Goal: Information Seeking & Learning: Compare options

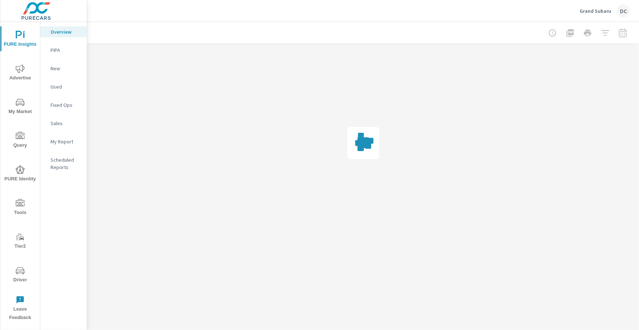
click at [21, 67] on icon "nav menu" at bounding box center [20, 68] width 9 height 9
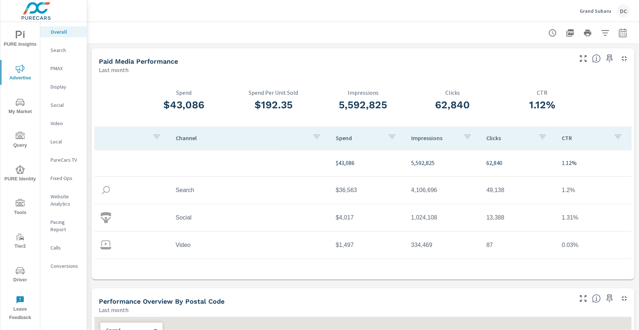
scroll to position [21, 0]
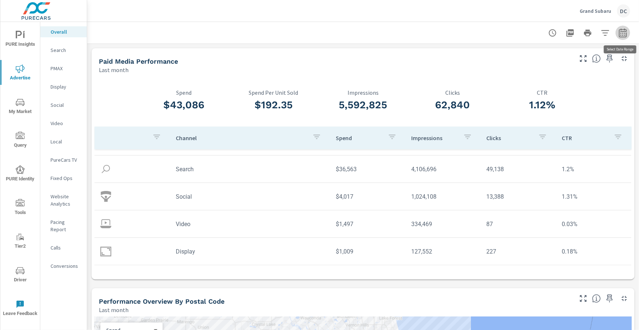
click at [623, 32] on icon "button" at bounding box center [622, 33] width 9 height 9
select select "Last month"
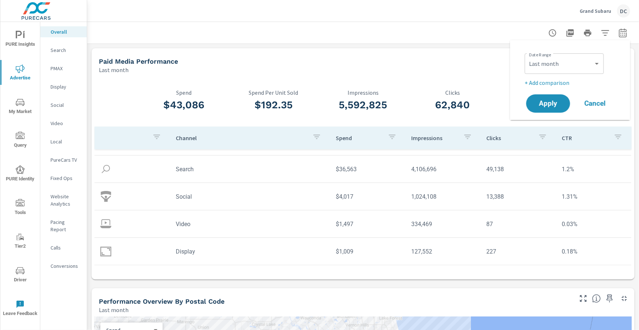
click at [569, 85] on p "+ Add comparison" at bounding box center [571, 82] width 94 height 9
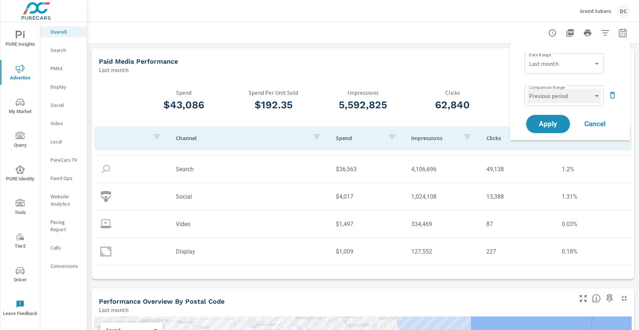
click at [581, 97] on select "Custom Previous period Previous month Previous year" at bounding box center [563, 96] width 73 height 15
click at [527, 89] on select "Custom Previous period Previous month Previous year" at bounding box center [563, 96] width 73 height 15
select select "Previous month"
click at [555, 122] on span "Apply" at bounding box center [548, 124] width 30 height 7
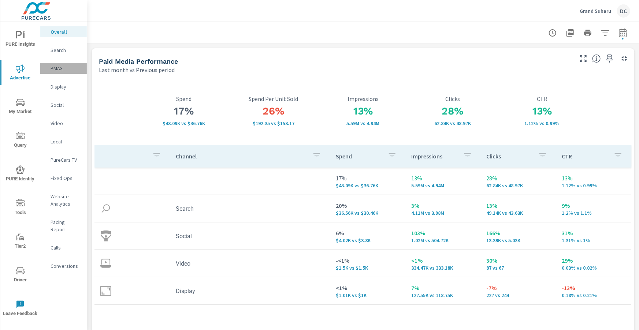
click at [57, 69] on p "PMAX" at bounding box center [66, 68] width 30 height 7
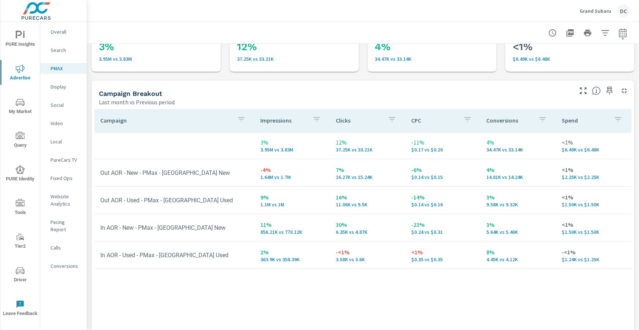
scroll to position [105, 0]
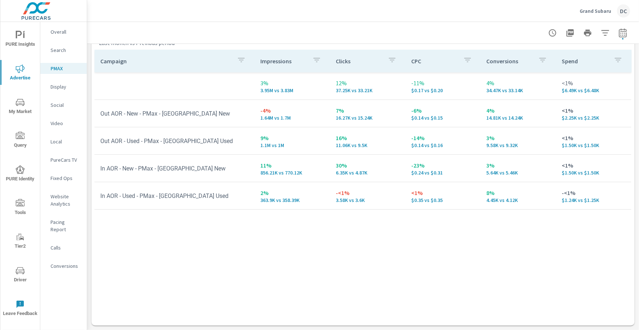
click at [65, 49] on p "Search" at bounding box center [66, 49] width 30 height 7
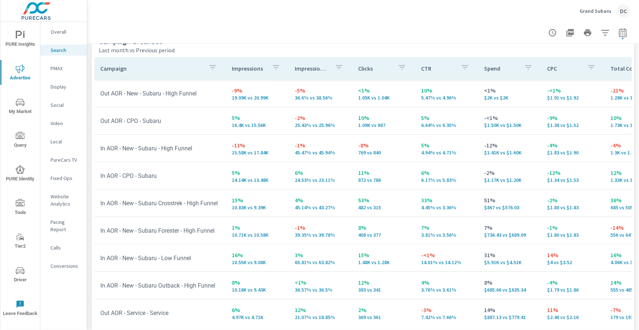
scroll to position [732, 0]
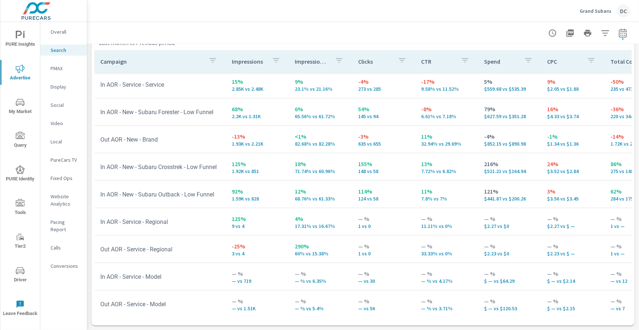
scroll to position [337, 0]
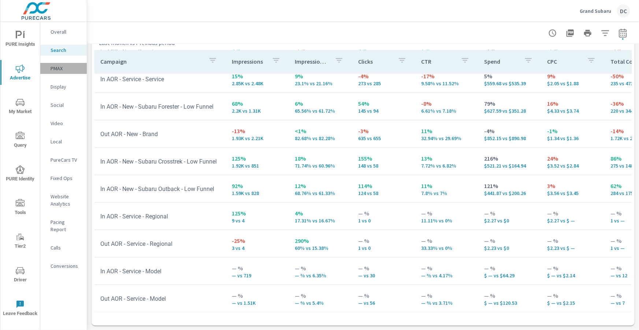
click at [61, 69] on p "PMAX" at bounding box center [66, 68] width 30 height 7
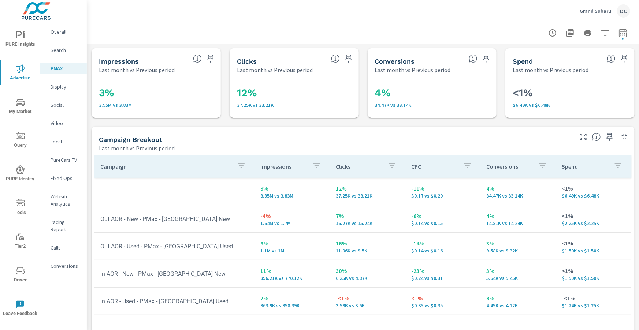
click at [64, 48] on p "Search" at bounding box center [66, 49] width 30 height 7
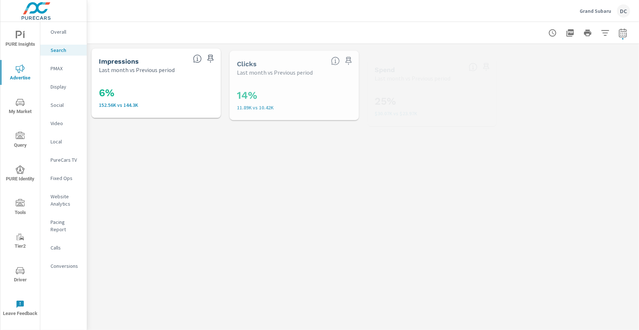
scroll to position [55, 0]
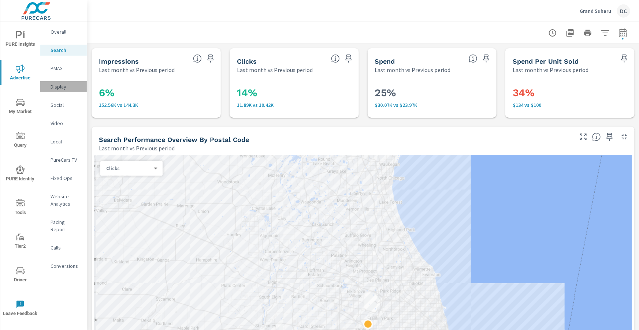
click at [60, 85] on p "Display" at bounding box center [66, 86] width 30 height 7
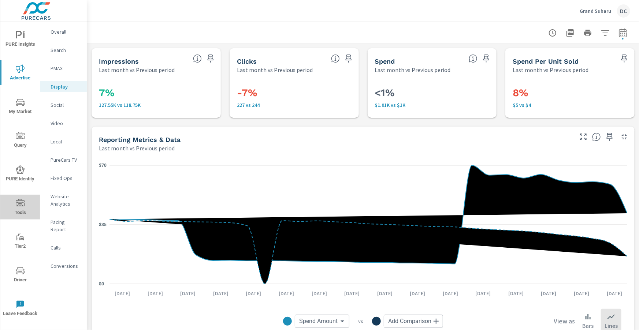
click at [23, 208] on span "Tools" at bounding box center [20, 208] width 35 height 18
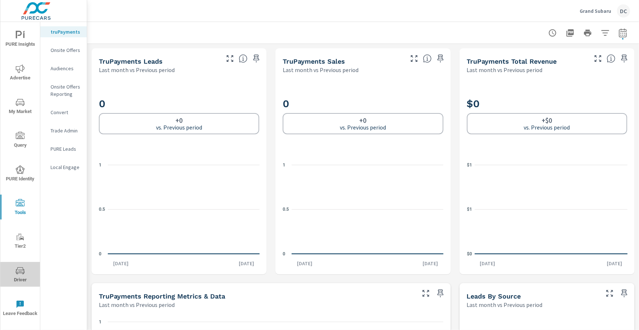
click at [20, 267] on icon "nav menu" at bounding box center [20, 270] width 9 height 9
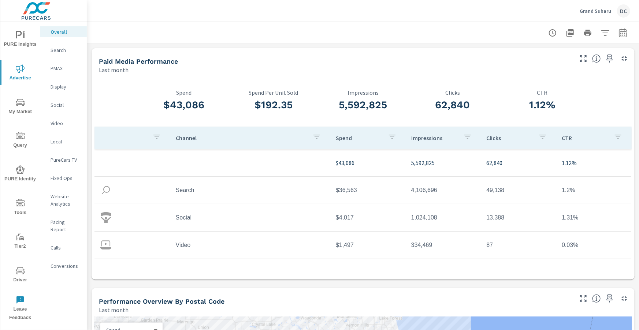
scroll to position [21, 0]
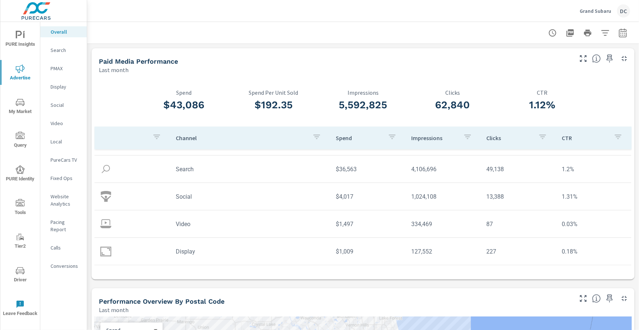
click at [24, 41] on span "PURE Insights" at bounding box center [20, 40] width 35 height 18
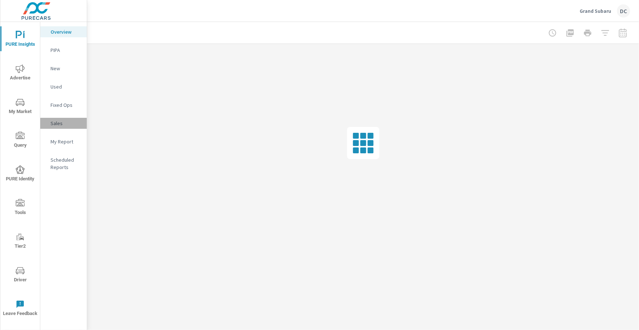
click at [59, 124] on p "Sales" at bounding box center [66, 123] width 30 height 7
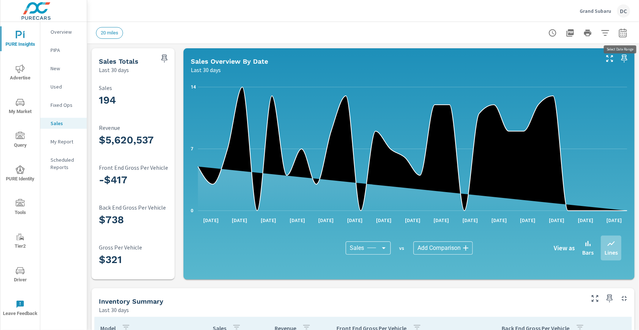
click at [618, 33] on icon "button" at bounding box center [622, 33] width 9 height 9
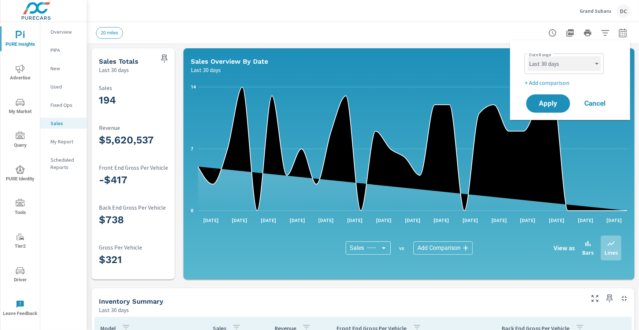
click at [584, 65] on select "Custom Yesterday Last week Last 7 days Last 14 days Last 30 days Last 45 days L…" at bounding box center [563, 63] width 73 height 15
click at [527, 56] on select "Custom Yesterday Last week Last 7 days Last 14 days Last 30 days Last 45 days L…" at bounding box center [563, 63] width 73 height 15
select select "Last month"
click at [565, 81] on p "+ Add comparison" at bounding box center [571, 82] width 94 height 9
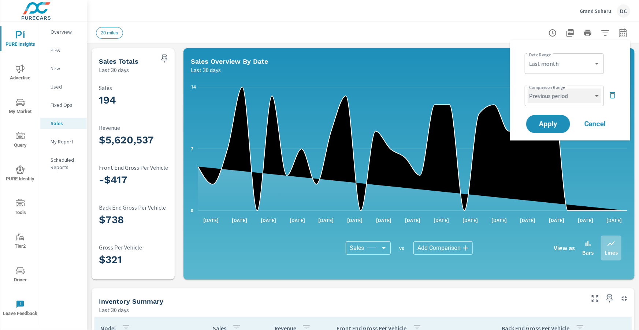
click at [563, 97] on select "Custom Previous period Previous month Previous year" at bounding box center [563, 96] width 73 height 15
click at [527, 89] on select "Custom Previous period Previous month Previous year" at bounding box center [563, 96] width 73 height 15
select select "Previous month"
click at [553, 122] on span "Apply" at bounding box center [548, 124] width 30 height 7
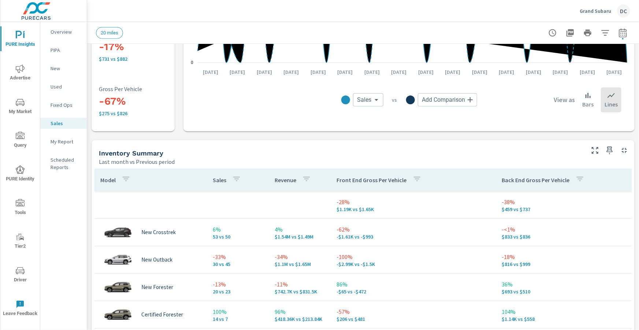
scroll to position [225, 0]
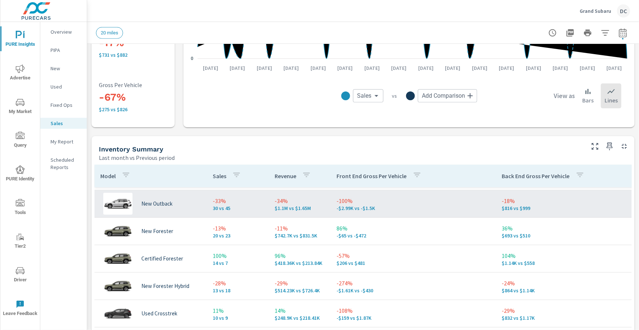
scroll to position [54, 0]
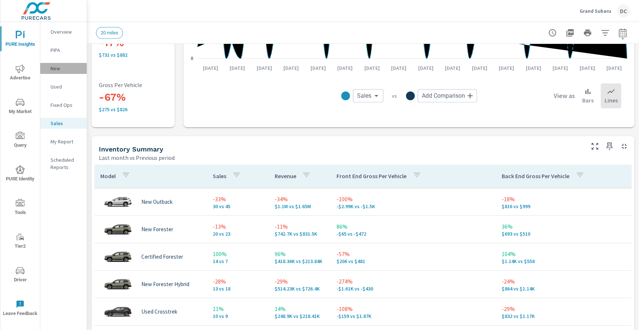
click at [60, 71] on p "New" at bounding box center [66, 68] width 30 height 7
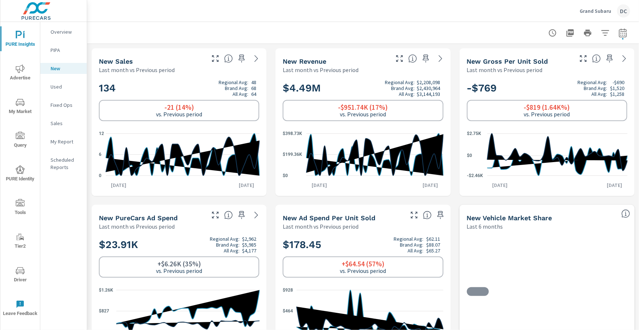
click at [56, 86] on p "Used" at bounding box center [66, 86] width 30 height 7
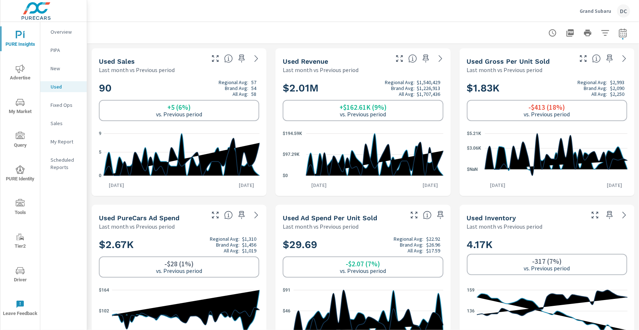
click at [60, 67] on p "New" at bounding box center [66, 68] width 30 height 7
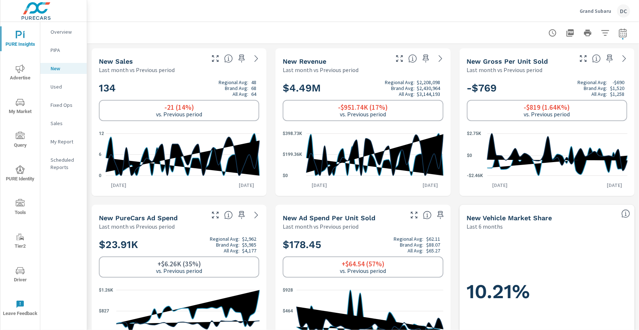
click at [62, 86] on p "Used" at bounding box center [66, 86] width 30 height 7
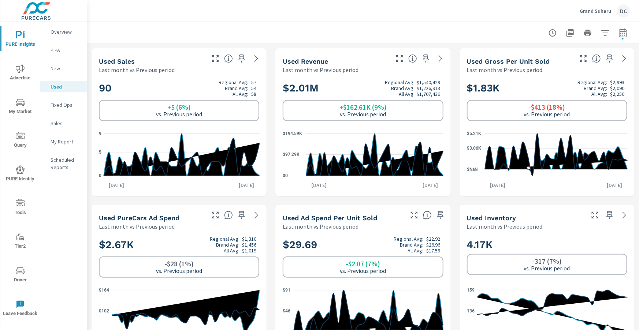
click at [65, 107] on p "Fixed Ops" at bounding box center [66, 104] width 30 height 7
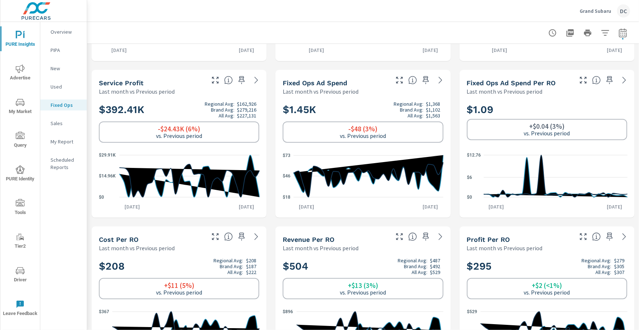
scroll to position [183, 0]
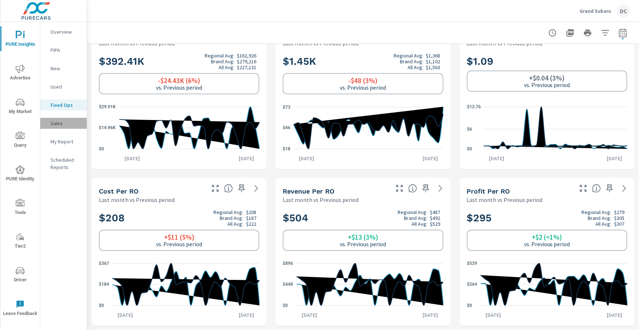
click at [55, 122] on p "Sales" at bounding box center [66, 123] width 30 height 7
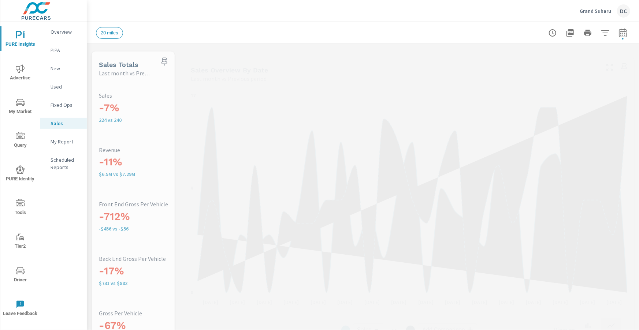
scroll to position [27, 0]
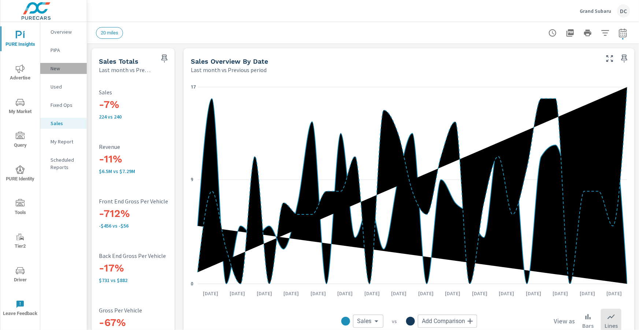
click at [52, 68] on p "New" at bounding box center [66, 68] width 30 height 7
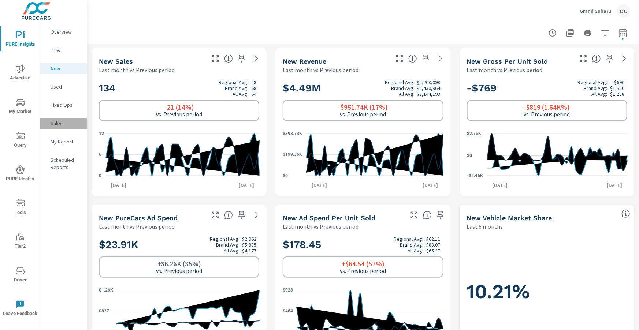
click at [58, 122] on p "Sales" at bounding box center [66, 123] width 30 height 7
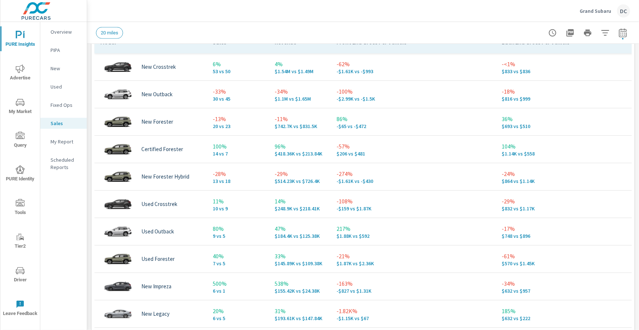
scroll to position [321, 0]
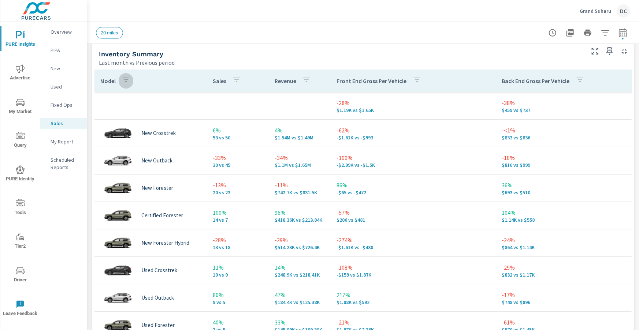
click at [127, 81] on icon "button" at bounding box center [126, 79] width 9 height 9
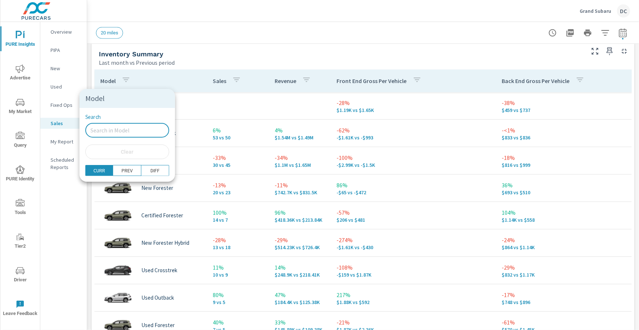
click at [109, 130] on input "Search" at bounding box center [127, 130] width 84 height 15
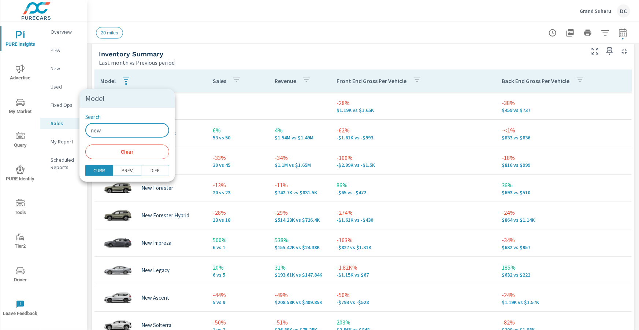
type input "new"
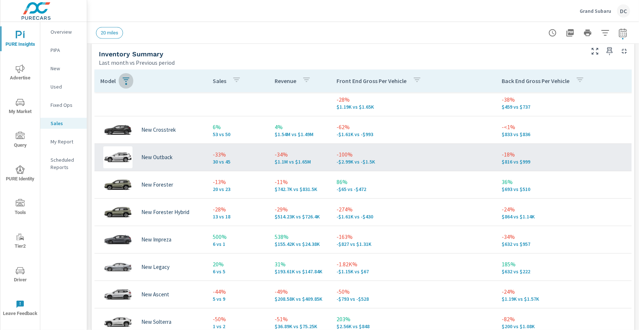
scroll to position [3, 0]
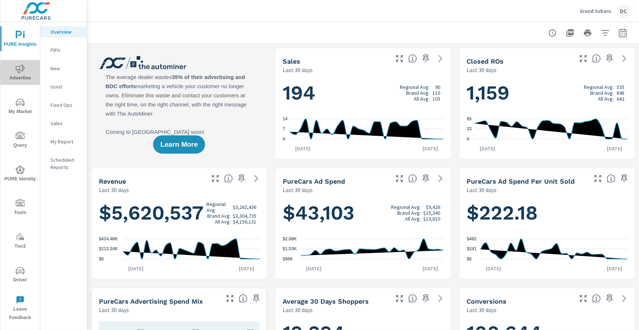
click at [18, 72] on icon "nav menu" at bounding box center [20, 68] width 9 height 9
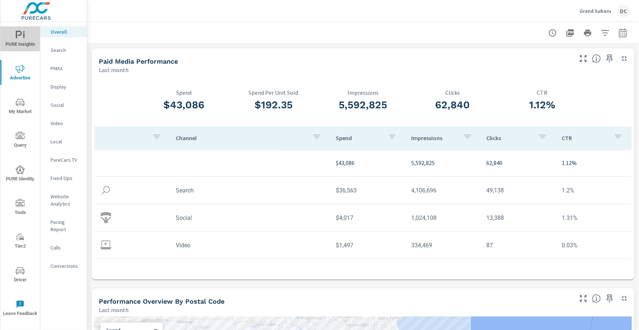
click at [22, 41] on span "PURE Insights" at bounding box center [20, 40] width 35 height 18
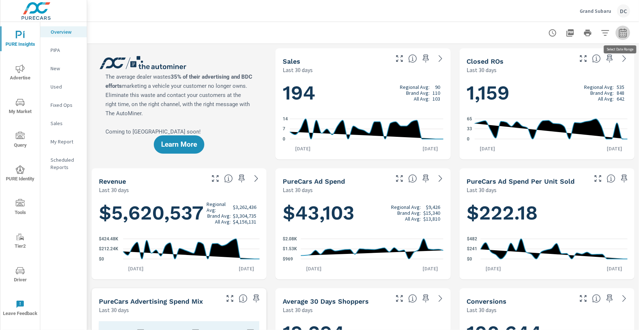
click at [622, 35] on icon "button" at bounding box center [622, 34] width 5 height 3
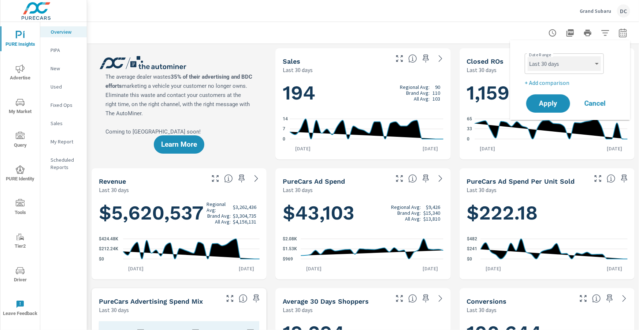
click at [584, 66] on select "Custom [DATE] Last week Last 7 days Last 14 days Last 30 days Last 45 days Last…" at bounding box center [563, 63] width 73 height 15
click at [527, 56] on select "Custom [DATE] Last week Last 7 days Last 14 days Last 30 days Last 45 days Last…" at bounding box center [563, 63] width 73 height 15
select select "Last month"
click at [567, 84] on p "+ Add comparison" at bounding box center [571, 82] width 94 height 9
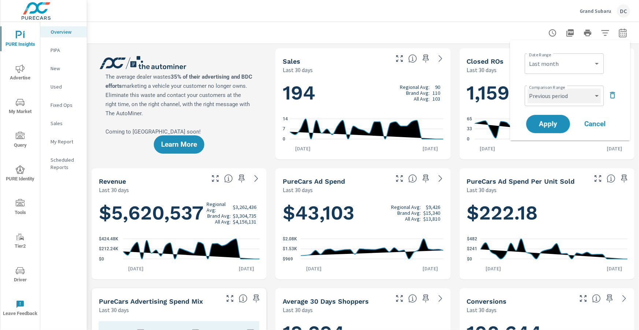
click at [567, 96] on select "Custom Previous period Previous month Previous year" at bounding box center [563, 96] width 73 height 15
click at [527, 89] on select "Custom Previous period Previous month Previous year" at bounding box center [563, 96] width 73 height 15
select select "Previous month"
click at [563, 118] on button "Apply" at bounding box center [547, 124] width 45 height 19
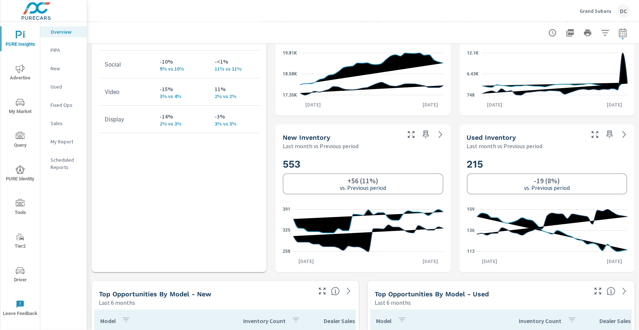
scroll to position [396, 0]
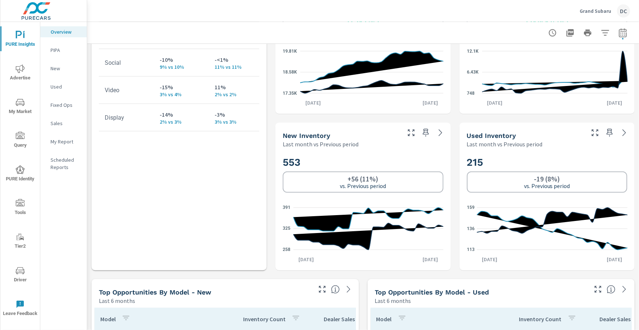
click at [24, 73] on span "Advertise" at bounding box center [20, 73] width 35 height 18
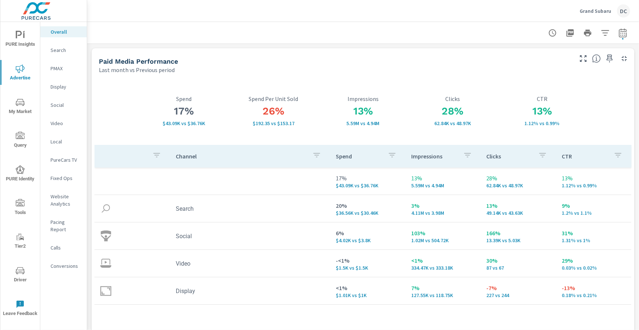
click at [59, 106] on p "Social" at bounding box center [66, 104] width 30 height 7
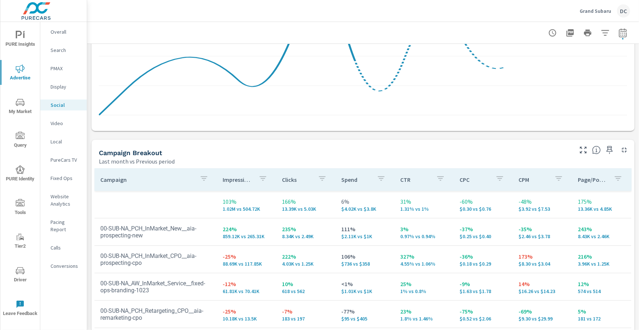
scroll to position [340, 0]
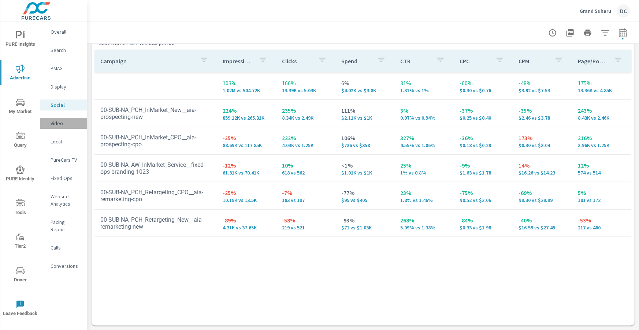
click at [60, 122] on p "Video" at bounding box center [66, 123] width 30 height 7
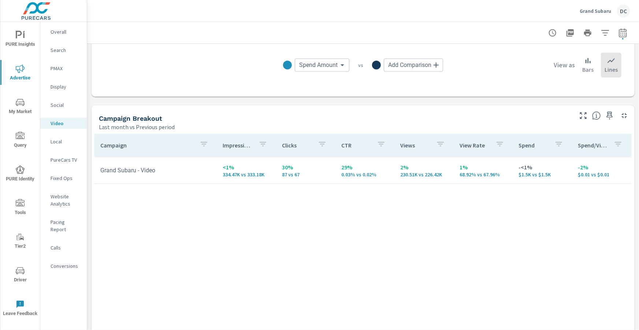
scroll to position [257, 0]
click at [70, 156] on p "PureCars TV" at bounding box center [66, 159] width 30 height 7
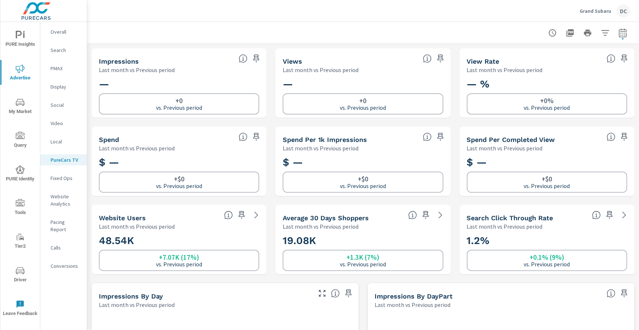
click at [61, 31] on p "Overall" at bounding box center [66, 31] width 30 height 7
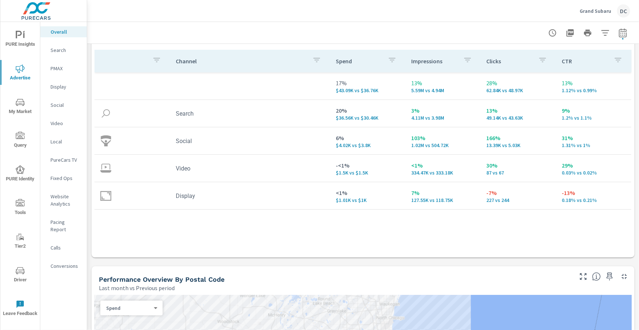
scroll to position [100, 0]
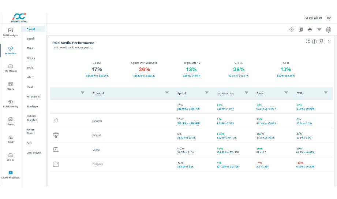
scroll to position [3, 0]
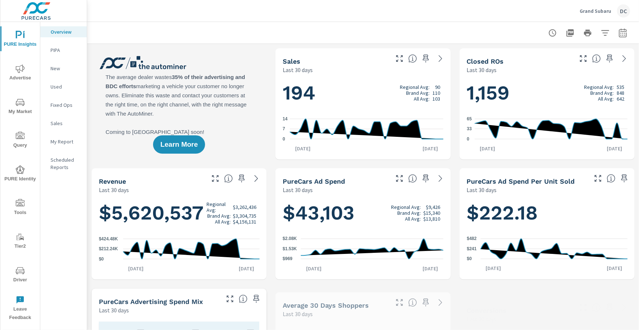
click at [20, 101] on icon "nav menu" at bounding box center [20, 102] width 9 height 9
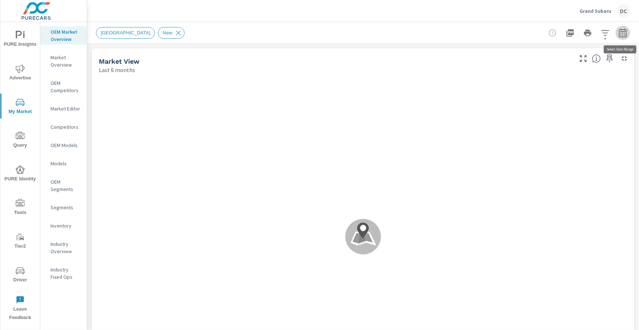
click at [625, 35] on icon "button" at bounding box center [622, 33] width 9 height 9
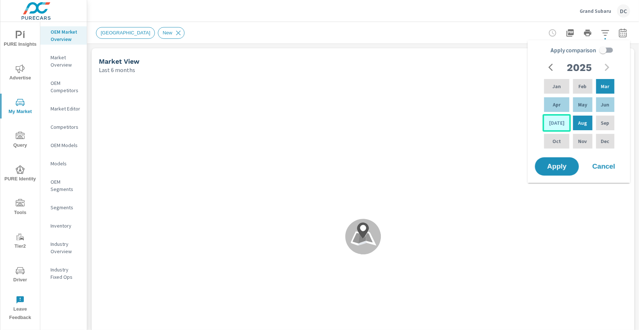
click at [554, 125] on p "Jul" at bounding box center [556, 122] width 15 height 7
click at [554, 121] on p "Jul" at bounding box center [556, 122] width 15 height 7
click at [552, 122] on p "Jul" at bounding box center [556, 122] width 15 height 7
click at [551, 121] on p "Jul" at bounding box center [556, 122] width 15 height 7
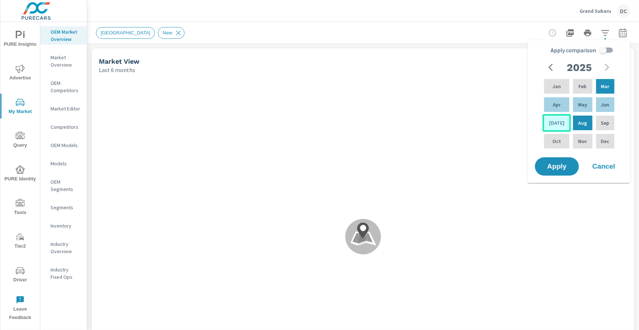
drag, startPoint x: 554, startPoint y: 125, endPoint x: 562, endPoint y: 140, distance: 16.9
click at [554, 125] on p "Jul" at bounding box center [556, 122] width 15 height 7
click at [562, 163] on span "Apply" at bounding box center [557, 166] width 30 height 7
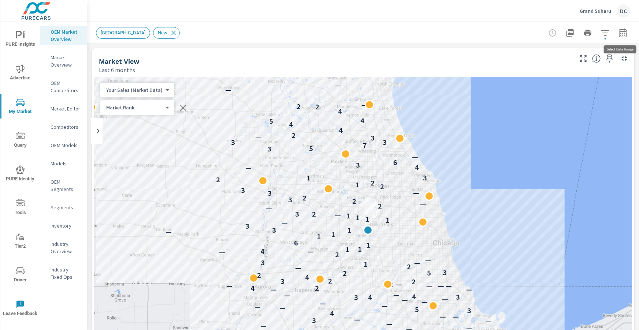
click at [620, 32] on icon "button" at bounding box center [622, 33] width 9 height 9
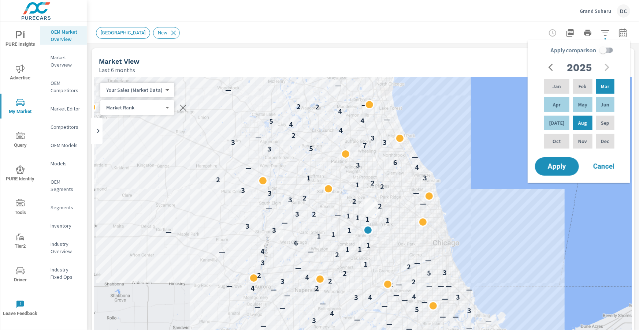
click at [600, 50] on input "Apply comparison" at bounding box center [603, 50] width 42 height 14
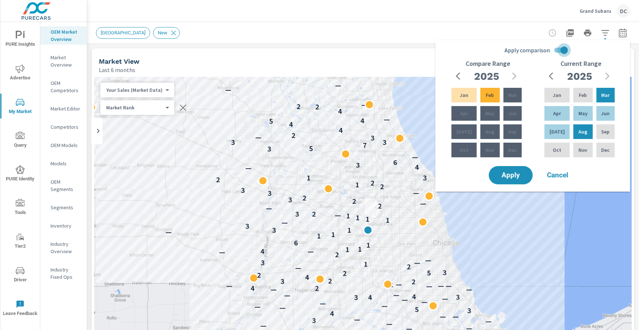
click at [563, 51] on input "Apply comparison" at bounding box center [564, 50] width 42 height 14
checkbox input "false"
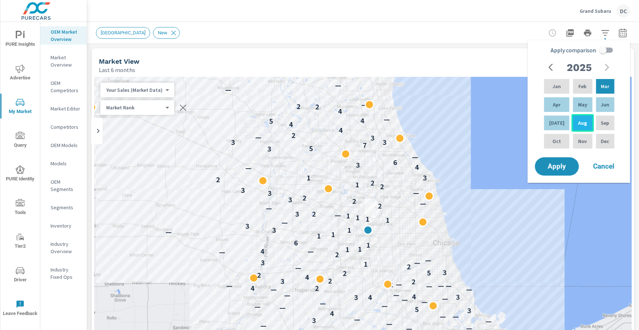
click at [581, 120] on p "Aug" at bounding box center [582, 122] width 9 height 7
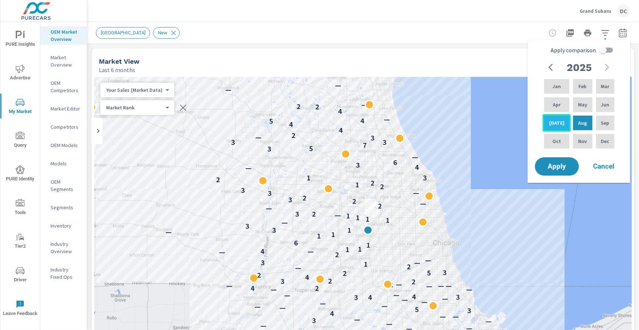
click at [554, 121] on p "[DATE]" at bounding box center [556, 122] width 15 height 7
click at [559, 168] on span "Apply" at bounding box center [557, 166] width 30 height 7
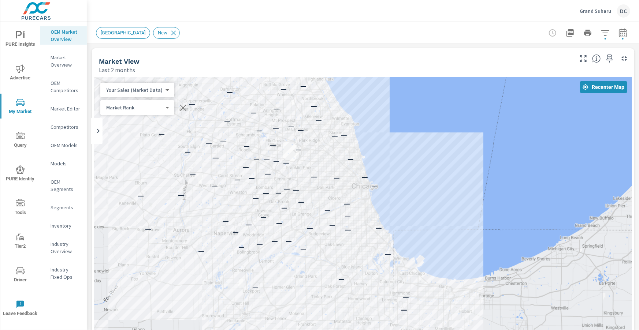
drag, startPoint x: 457, startPoint y: 143, endPoint x: 377, endPoint y: 85, distance: 98.2
click at [376, 85] on div "— — — — — — — — — — — — — — — — — — — — — — — — — — — — — — — — — — — — — — — —…" at bounding box center [362, 225] width 537 height 297
click at [602, 84] on span "Recenter Map" at bounding box center [603, 87] width 41 height 7
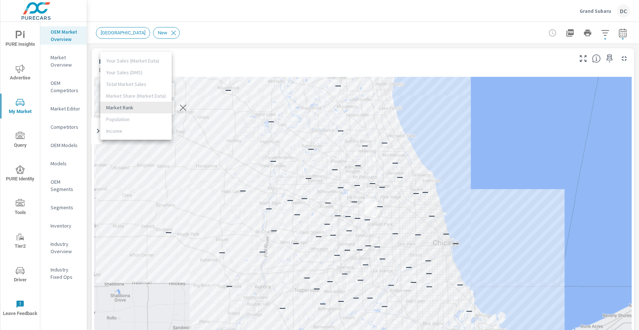
click at [160, 108] on body "PURE Insights Advertise My Market Query PURE Identity Tools Tier2 Driver Leave …" at bounding box center [319, 165] width 639 height 330
click at [160, 108] on li "Market Rank" at bounding box center [135, 108] width 71 height 12
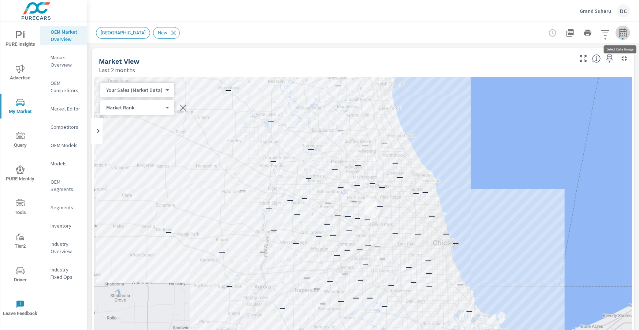
click at [621, 31] on icon "button" at bounding box center [622, 32] width 8 height 9
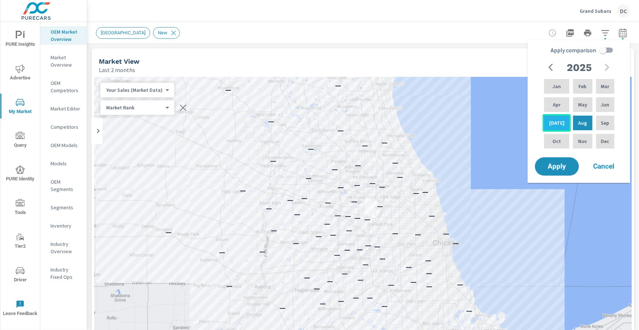
click at [556, 123] on p "Jul" at bounding box center [556, 122] width 15 height 7
click at [578, 125] on p "Aug" at bounding box center [582, 122] width 9 height 7
click at [569, 164] on span "Apply" at bounding box center [557, 166] width 30 height 7
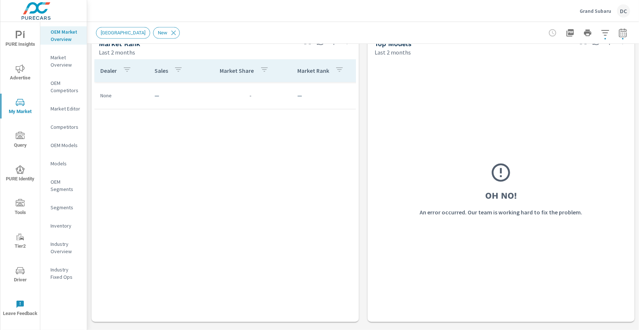
scroll to position [386, 0]
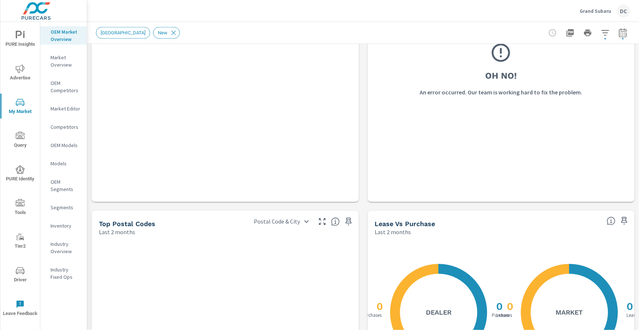
scroll to position [485, 0]
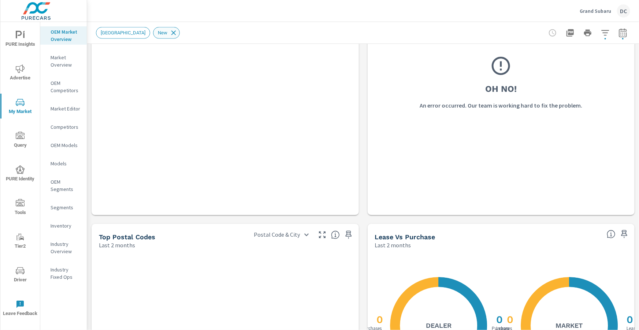
click at [169, 33] on icon at bounding box center [173, 33] width 8 height 8
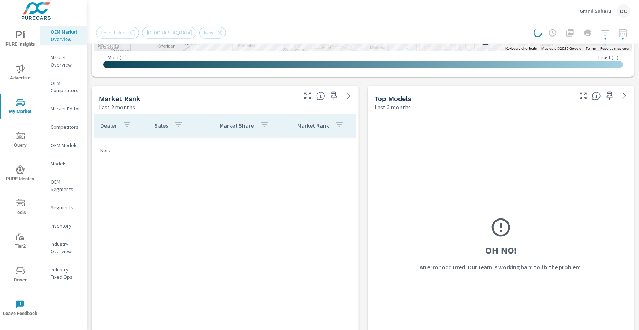
scroll to position [320, 0]
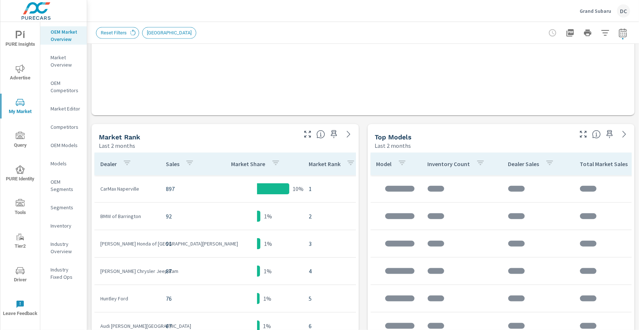
scroll to position [27, 0]
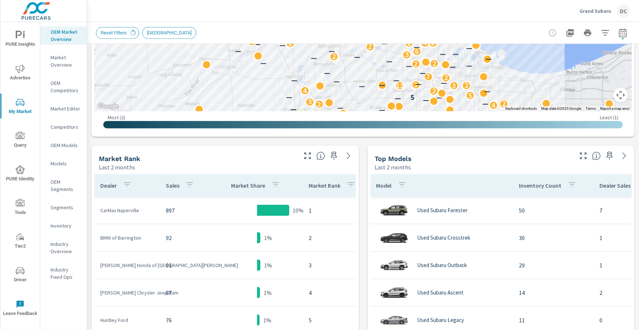
scroll to position [262, 0]
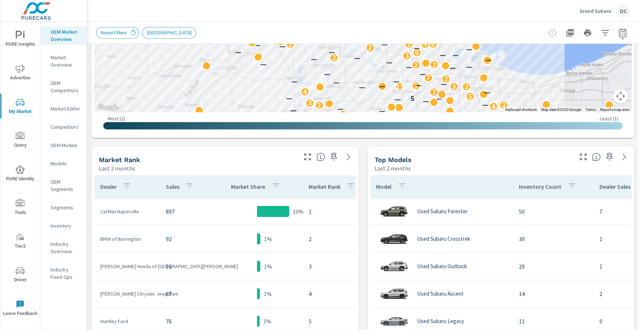
click at [606, 33] on icon "button" at bounding box center [605, 32] width 8 height 5
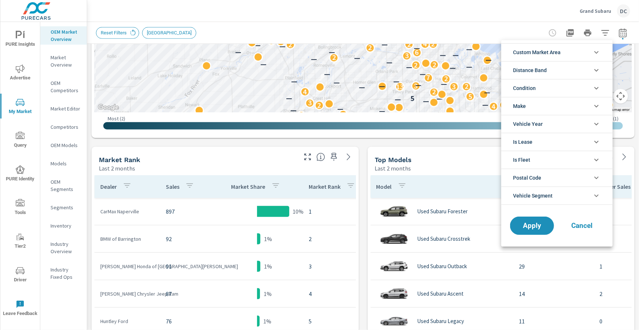
scroll to position [16, 0]
click at [548, 104] on li "Make" at bounding box center [556, 106] width 111 height 18
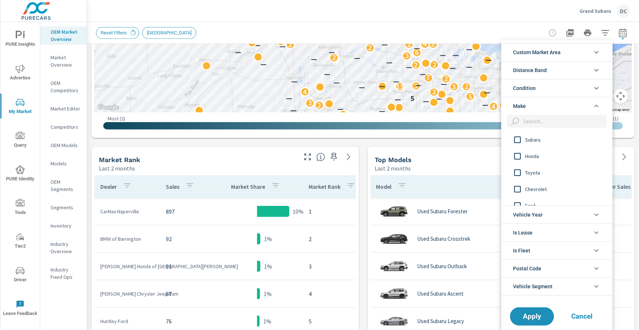
click at [518, 142] on input "filter options" at bounding box center [516, 139] width 15 height 15
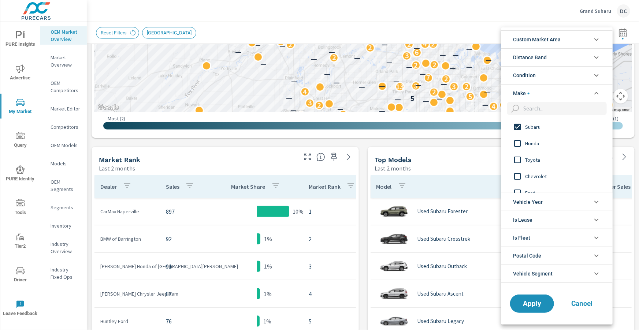
click at [552, 80] on li "Condition" at bounding box center [556, 75] width 111 height 18
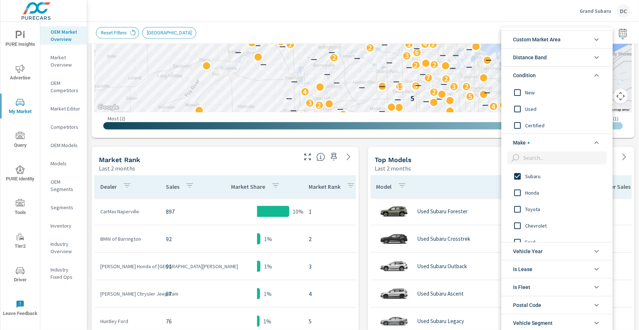
click at [519, 92] on input "filter options" at bounding box center [516, 92] width 15 height 15
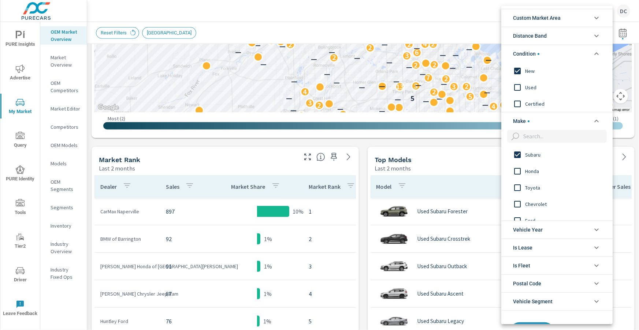
scroll to position [27, 0]
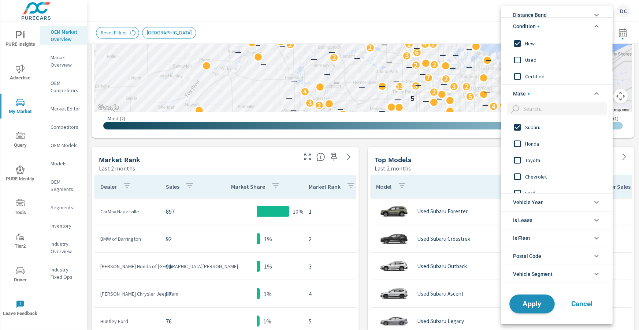
click at [538, 305] on span "Apply" at bounding box center [532, 303] width 30 height 7
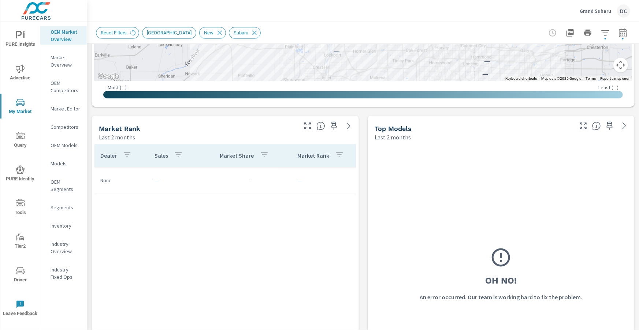
scroll to position [300, 0]
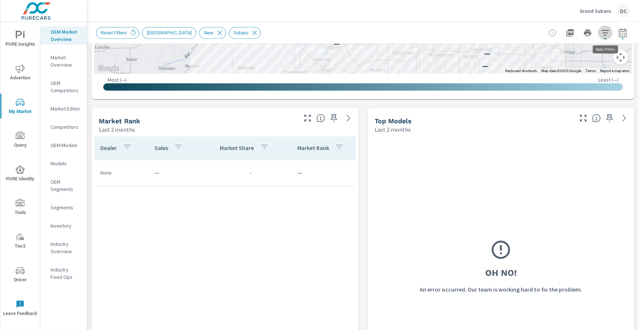
click at [609, 33] on icon "button" at bounding box center [605, 33] width 9 height 9
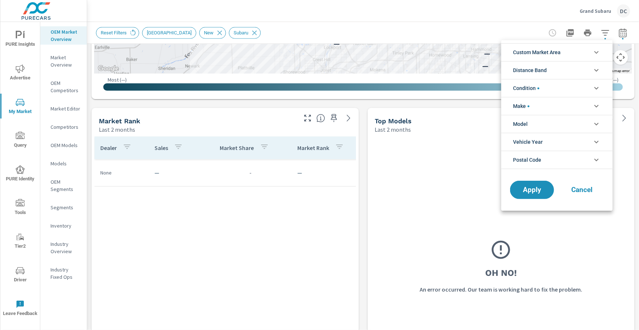
click at [590, 87] on li "Condition" at bounding box center [556, 88] width 111 height 18
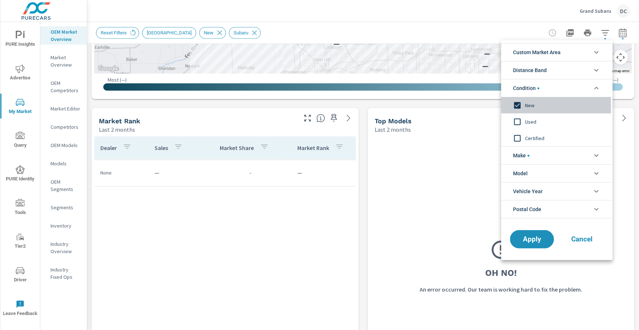
click at [519, 108] on input "filter options" at bounding box center [516, 105] width 15 height 15
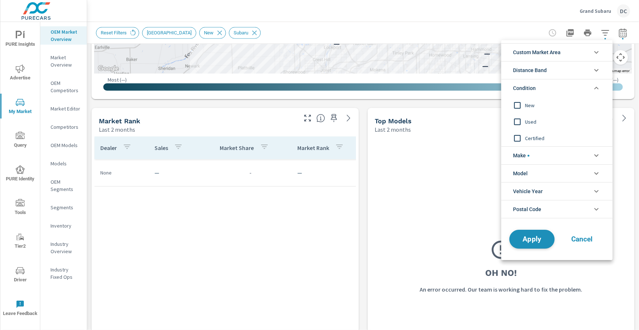
click at [529, 243] on button "Apply" at bounding box center [531, 239] width 45 height 19
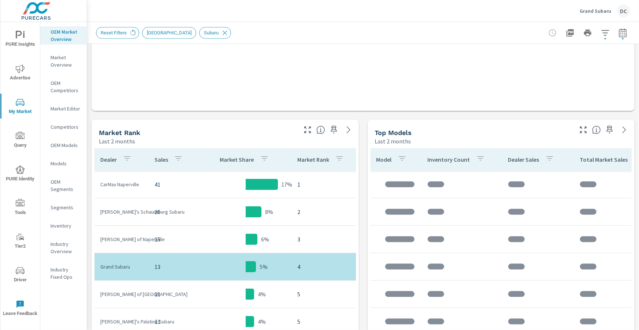
scroll to position [301, 0]
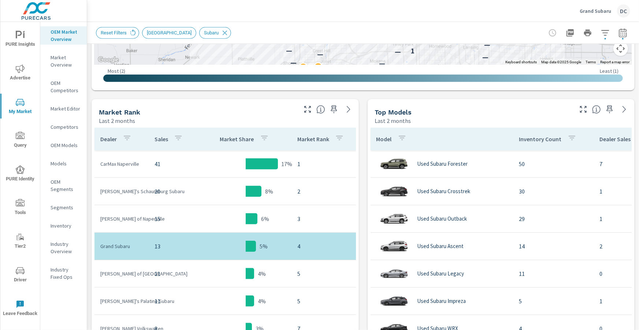
scroll to position [310, 0]
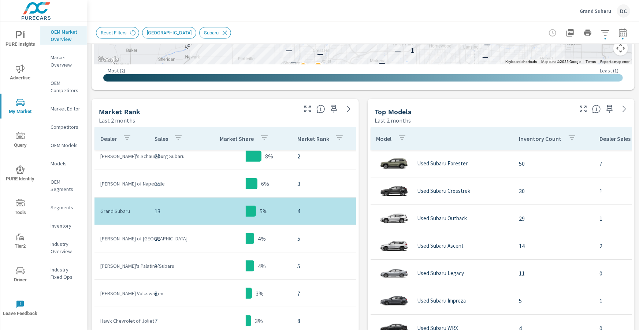
scroll to position [39, 0]
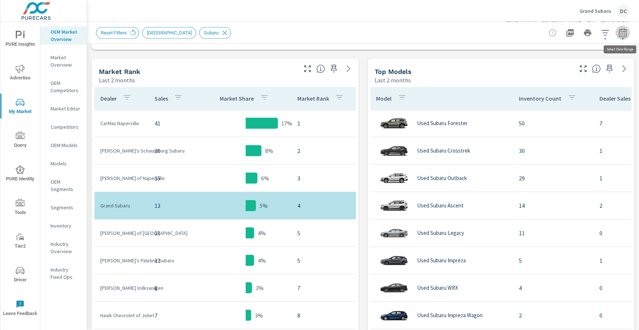
click at [620, 35] on icon "button" at bounding box center [622, 33] width 9 height 9
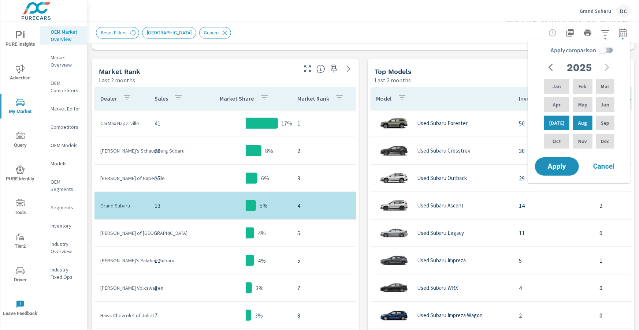
click at [601, 53] on input "Apply comparison" at bounding box center [603, 50] width 42 height 14
checkbox input "true"
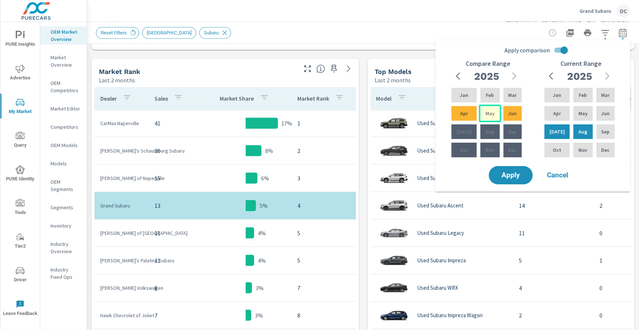
click at [485, 113] on p "May" at bounding box center [489, 113] width 9 height 7
click at [506, 114] on div "Jun" at bounding box center [512, 114] width 21 height 18
click at [520, 173] on span "Apply" at bounding box center [511, 175] width 30 height 7
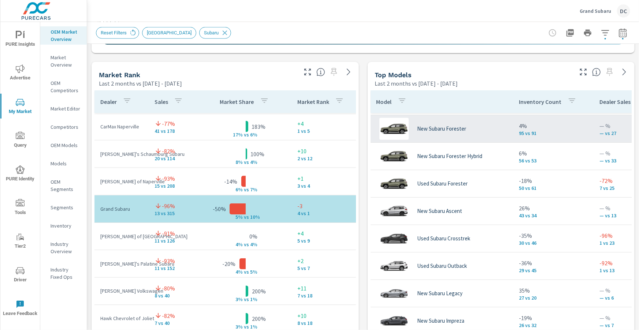
scroll to position [53, 0]
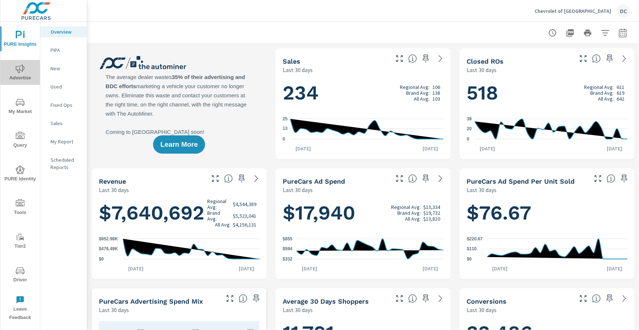
click at [20, 65] on icon "nav menu" at bounding box center [20, 68] width 9 height 9
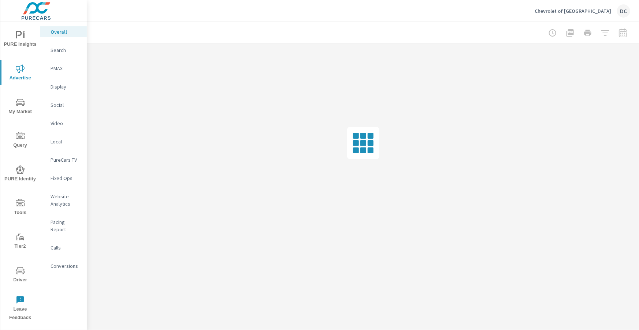
click at [623, 34] on div at bounding box center [587, 33] width 85 height 15
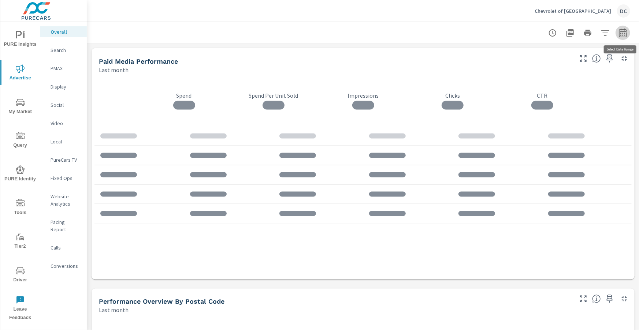
click at [622, 34] on icon "button" at bounding box center [622, 33] width 9 height 9
select select "Last month"
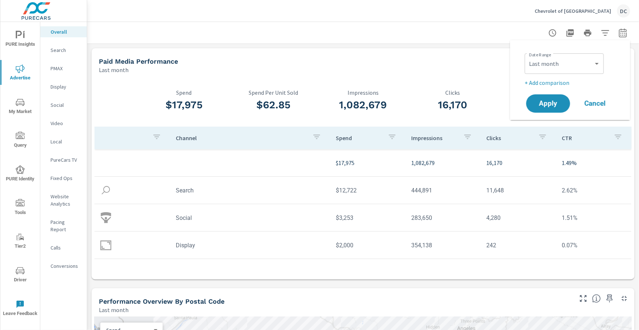
click at [23, 44] on span "PURE Insights" at bounding box center [20, 40] width 35 height 18
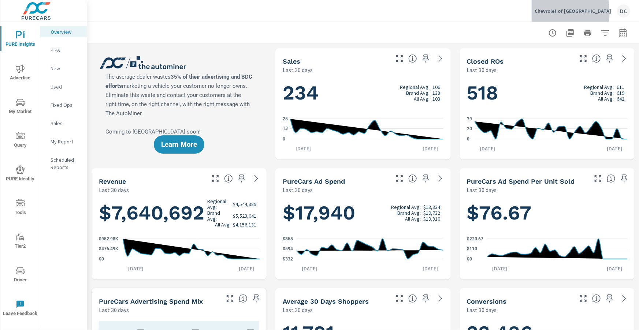
click at [560, 13] on p "Chevrolet of Culver City" at bounding box center [572, 11] width 76 height 7
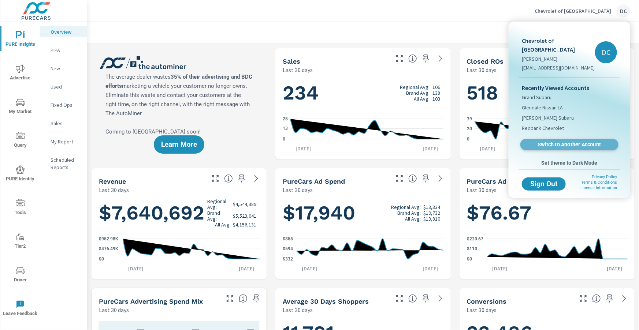
click at [555, 141] on span "Switch to Another Account" at bounding box center [569, 144] width 90 height 7
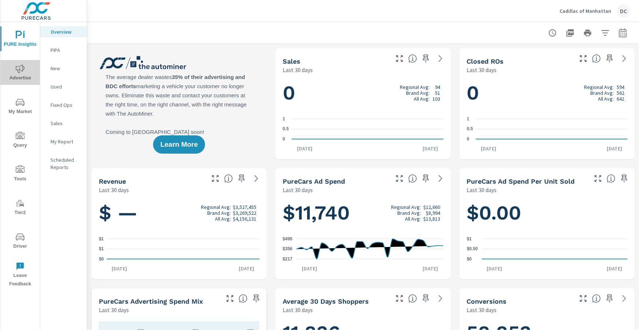
click at [26, 70] on span "Advertise" at bounding box center [20, 73] width 35 height 18
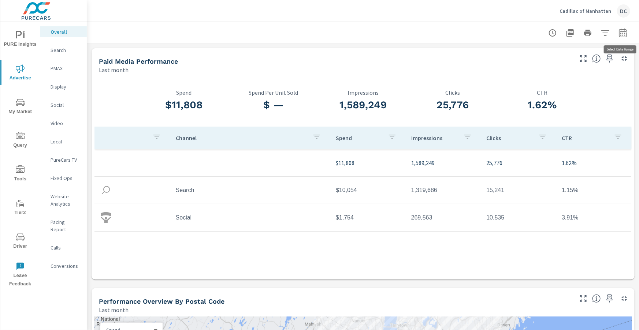
click at [625, 34] on icon "button" at bounding box center [622, 33] width 9 height 9
select select "Last month"
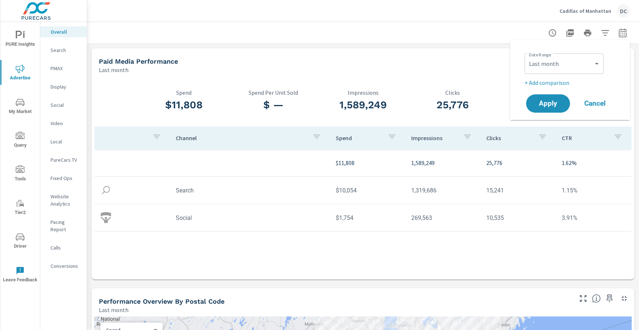
click at [563, 81] on p "+ Add comparison" at bounding box center [571, 82] width 94 height 9
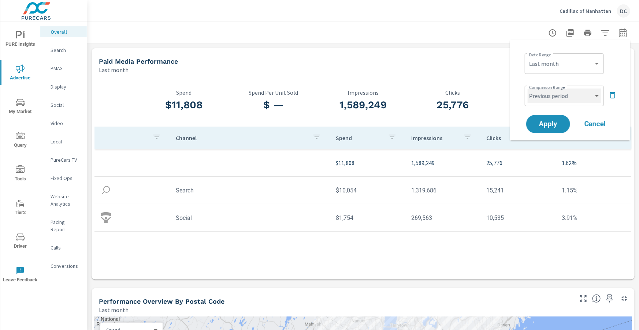
click at [565, 93] on select "Custom Previous period Previous month Previous year" at bounding box center [563, 96] width 73 height 15
click at [527, 89] on select "Custom Previous period Previous month Previous year" at bounding box center [563, 96] width 73 height 15
select select "Previous month"
click at [552, 121] on span "Apply" at bounding box center [548, 124] width 30 height 7
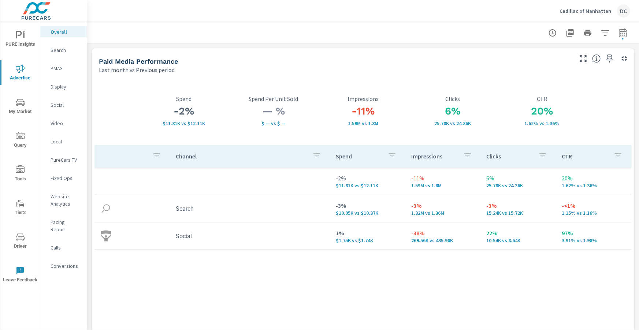
click at [64, 52] on p "Search" at bounding box center [66, 49] width 30 height 7
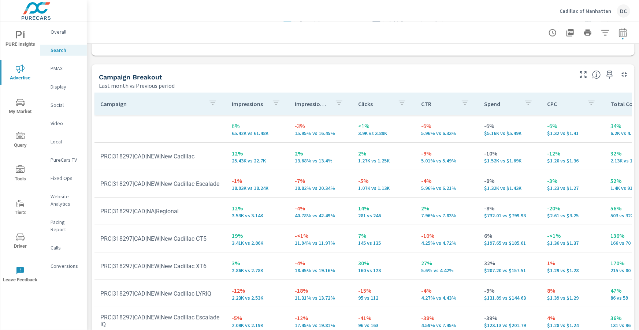
scroll to position [732, 0]
